Goal: Transaction & Acquisition: Subscribe to service/newsletter

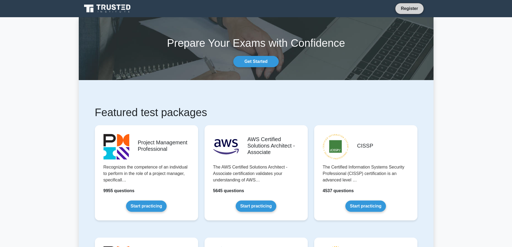
click at [404, 7] on link "Register" at bounding box center [410, 8] width 24 height 7
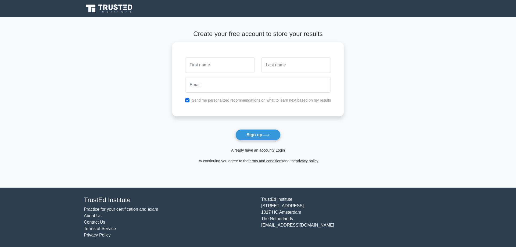
click at [266, 151] on link "Already have an account? Login" at bounding box center [258, 150] width 54 height 4
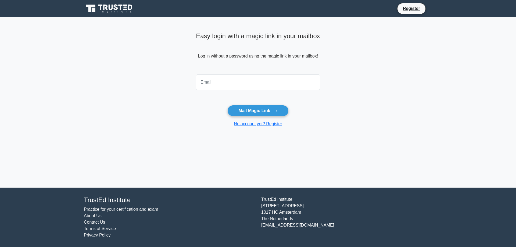
click at [219, 85] on input "email" at bounding box center [258, 82] width 124 height 16
type input "bjarni@hofdagrund.is"
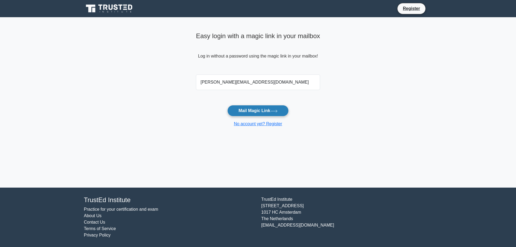
click at [258, 112] on button "Mail Magic Link" at bounding box center [258, 110] width 61 height 11
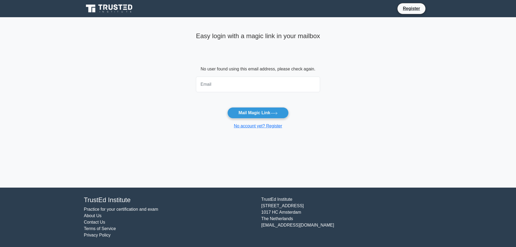
click at [225, 80] on input "email" at bounding box center [258, 85] width 124 height 16
type input "bjarni@tml.is"
click at [261, 112] on button "Mail Magic Link" at bounding box center [258, 112] width 61 height 11
